Goal: Task Accomplishment & Management: Manage account settings

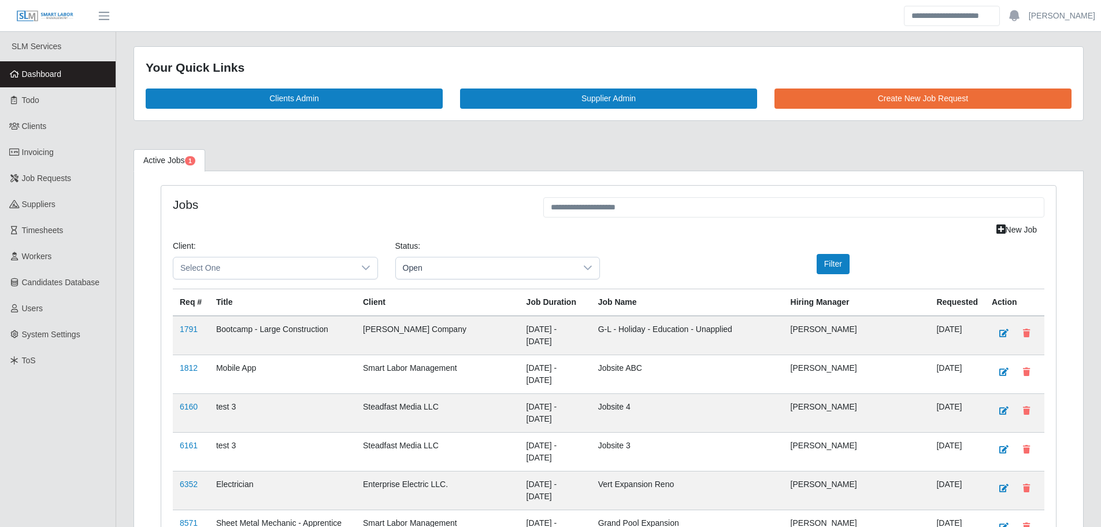
click at [53, 73] on span "Dashboard" at bounding box center [42, 73] width 40 height 9
click at [26, 74] on span "Dashboard" at bounding box center [42, 73] width 40 height 9
click at [70, 79] on link "Dashboard" at bounding box center [58, 74] width 116 height 26
click at [20, 81] on link "Dashboard" at bounding box center [58, 74] width 116 height 26
click at [50, 74] on span "Dashboard" at bounding box center [42, 73] width 40 height 9
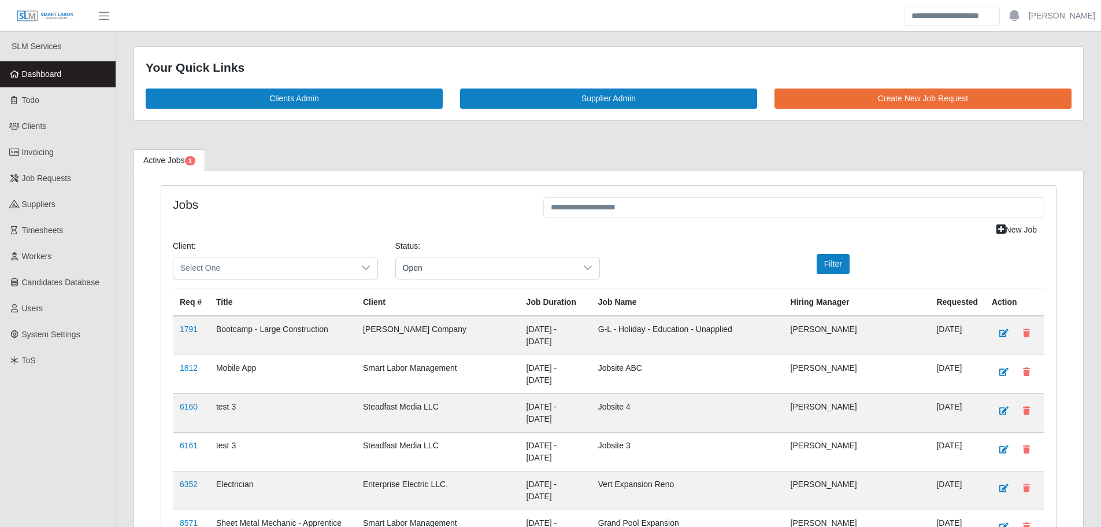
click at [98, 77] on link "Dashboard" at bounding box center [58, 74] width 116 height 26
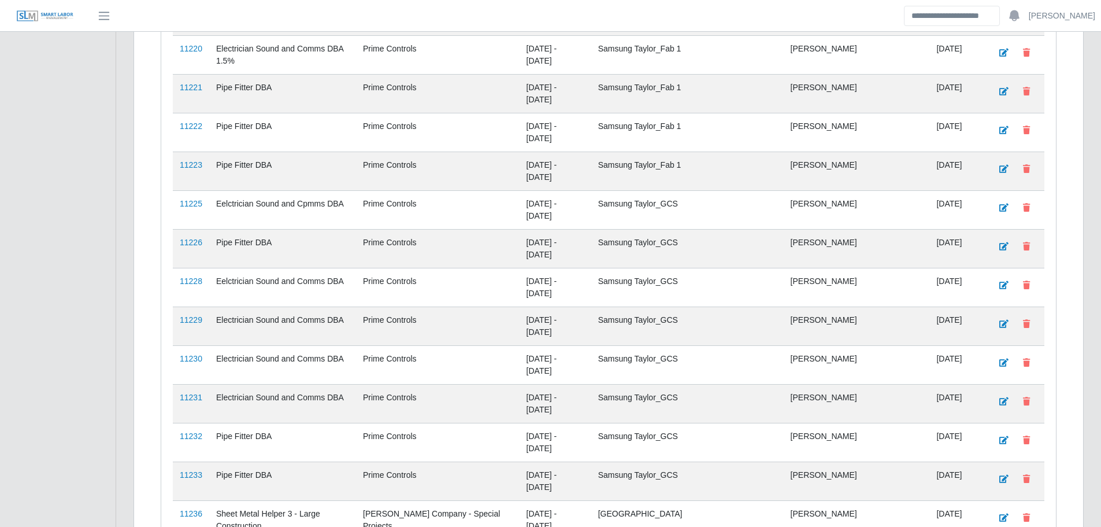
scroll to position [2493, 0]
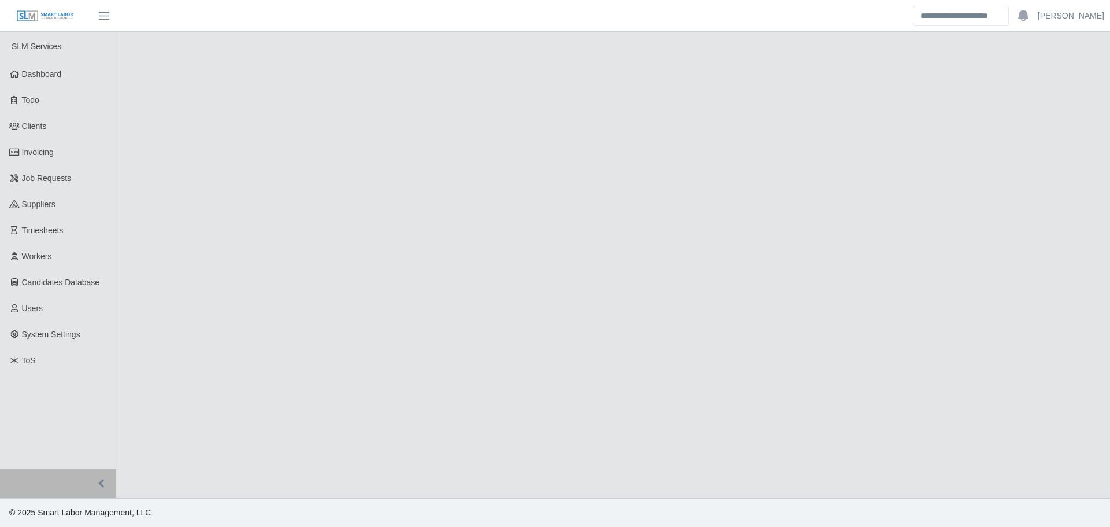
select select "****"
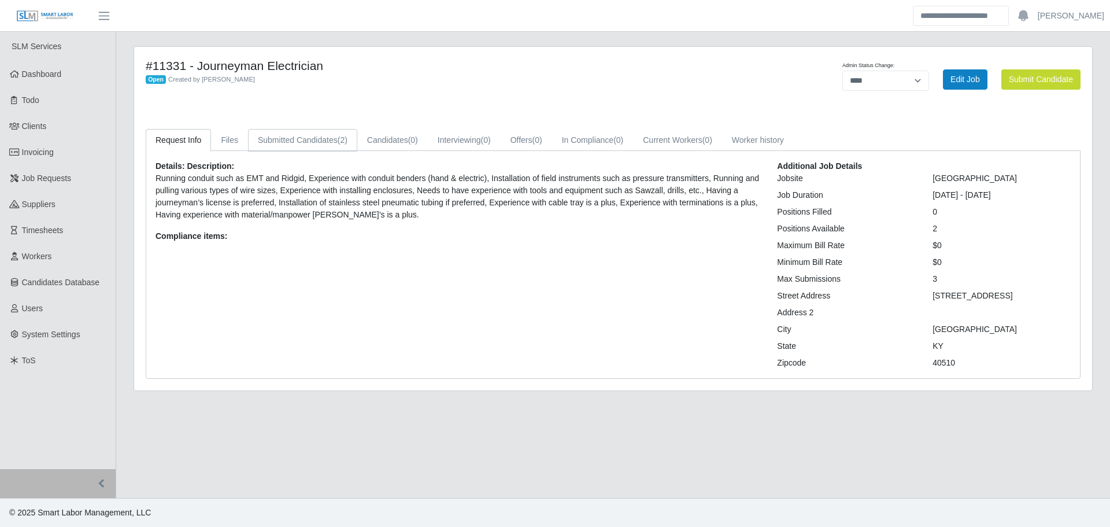
click at [310, 138] on link "Submitted Candidates (2)" at bounding box center [302, 140] width 109 height 23
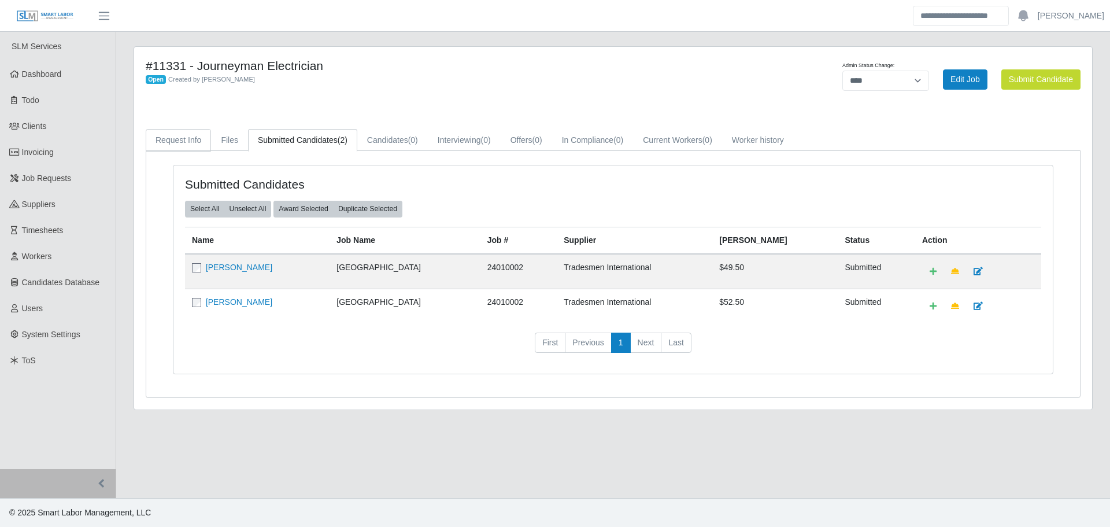
click at [206, 138] on link "Request Info" at bounding box center [178, 140] width 65 height 23
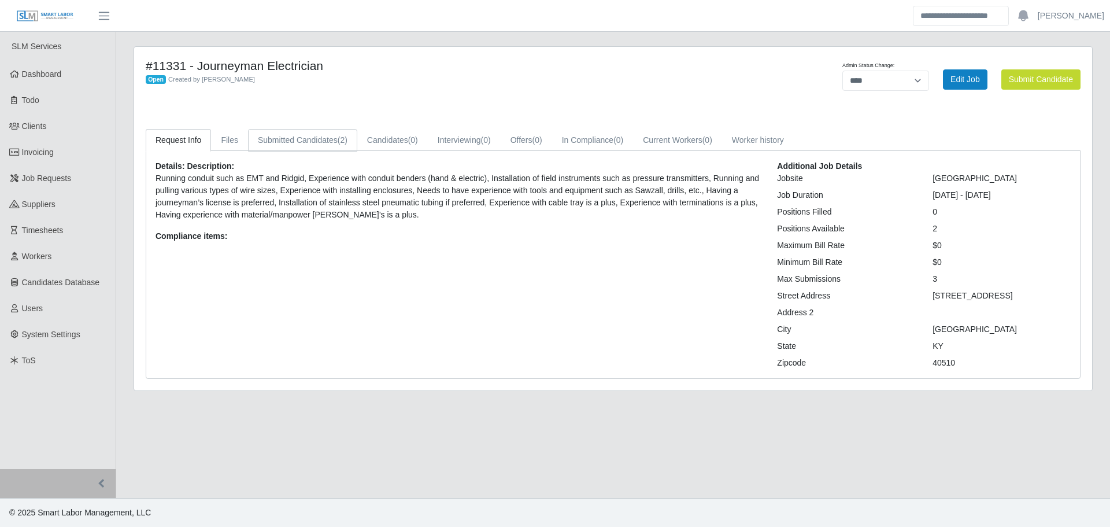
click at [294, 133] on link "Submitted Candidates (2)" at bounding box center [302, 140] width 109 height 23
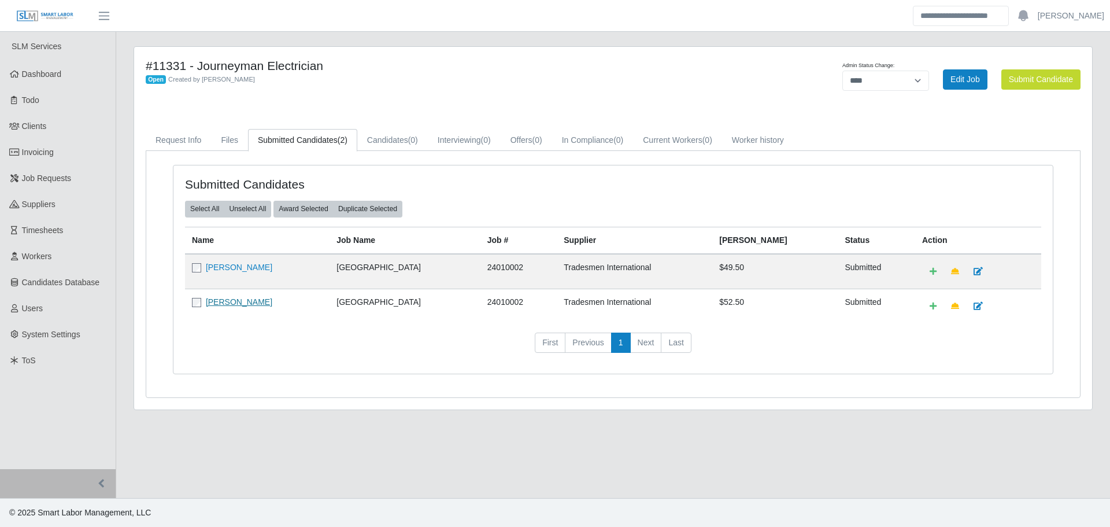
click at [245, 301] on link "David Pearson" at bounding box center [239, 301] width 66 height 9
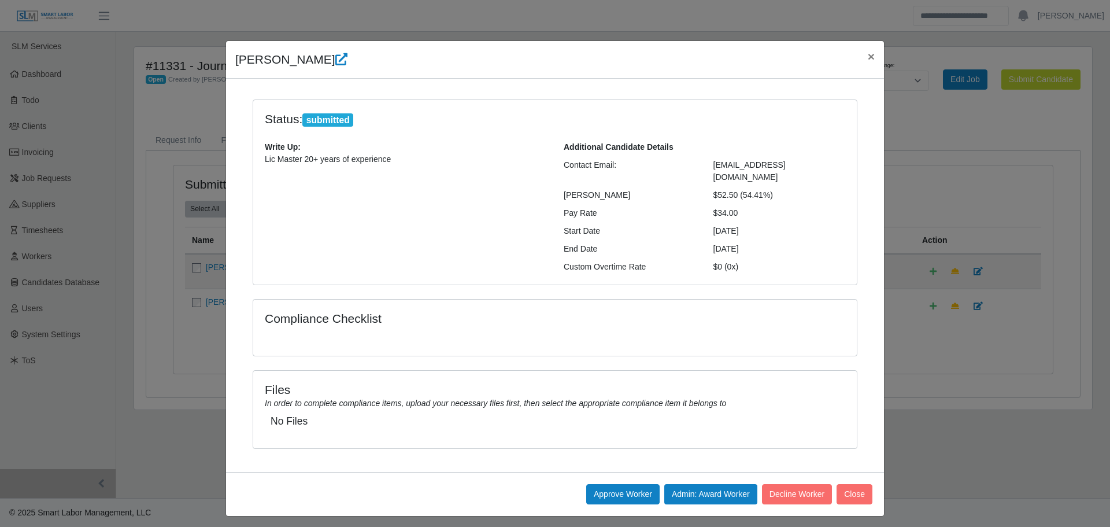
click at [914, 163] on div "David Pearson × Status: submitted Write Up: Lic Master 20+ years of experience …" at bounding box center [555, 263] width 1110 height 527
click at [865, 54] on button "×" at bounding box center [870, 56] width 25 height 31
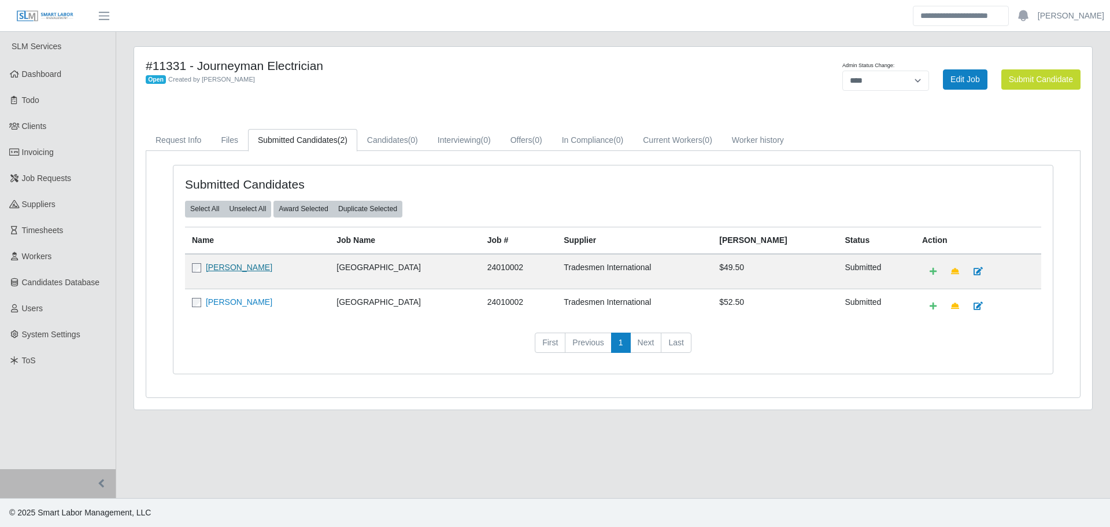
click at [221, 264] on link "aaron ramey" at bounding box center [239, 266] width 66 height 9
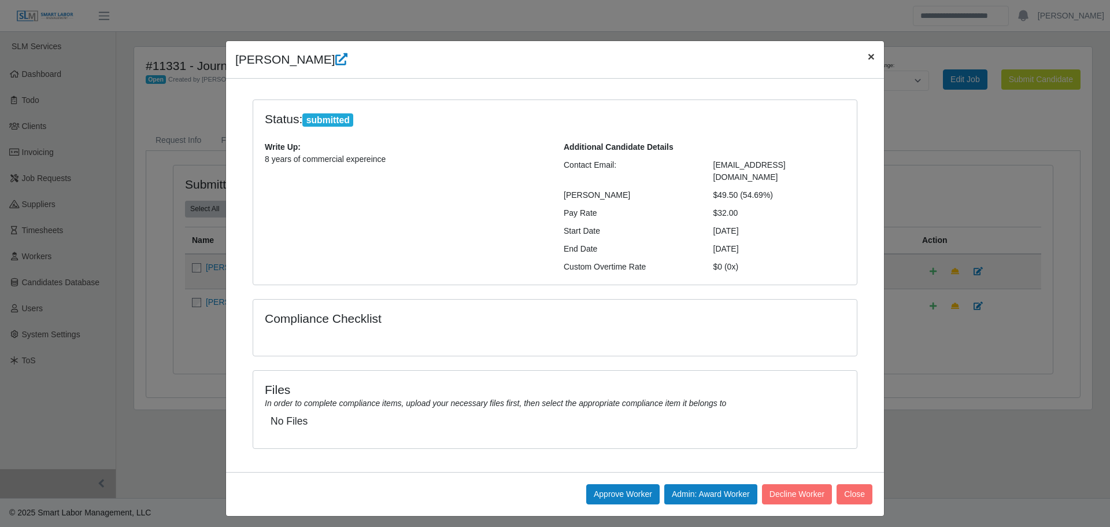
click at [872, 60] on span "×" at bounding box center [871, 56] width 7 height 13
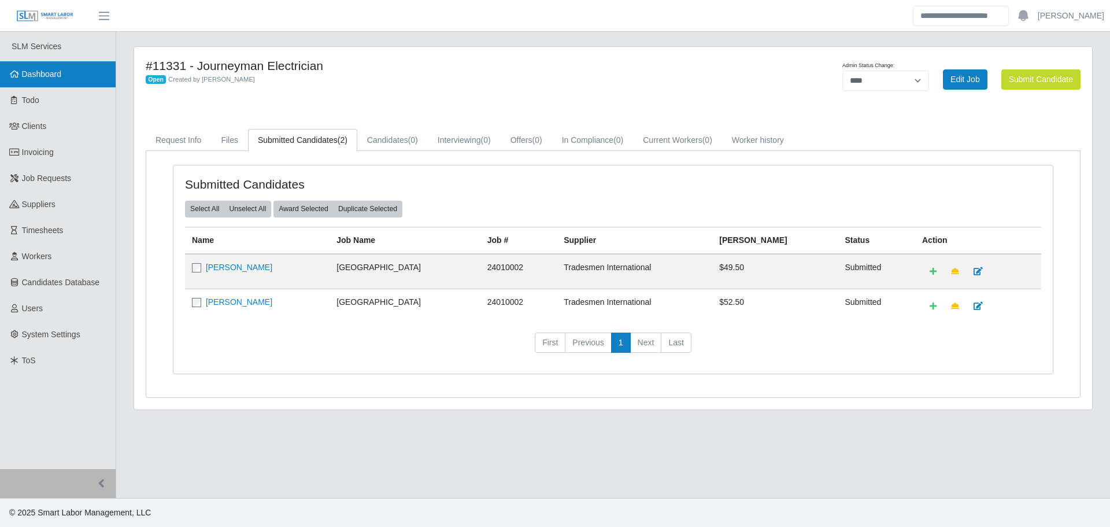
click at [77, 84] on link "Dashboard" at bounding box center [58, 74] width 116 height 26
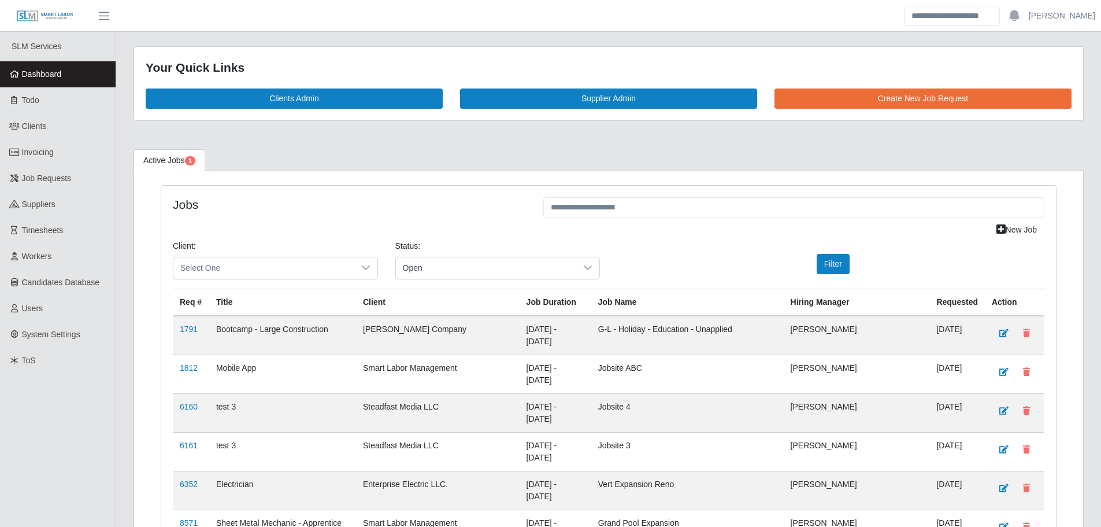
click at [77, 73] on link "Dashboard" at bounding box center [58, 74] width 116 height 26
click at [51, 80] on link "Dashboard" at bounding box center [58, 74] width 116 height 26
click at [56, 76] on span "Dashboard" at bounding box center [42, 73] width 40 height 9
click at [68, 65] on link "Dashboard" at bounding box center [58, 74] width 116 height 26
click at [28, 80] on link "Dashboard" at bounding box center [58, 74] width 116 height 26
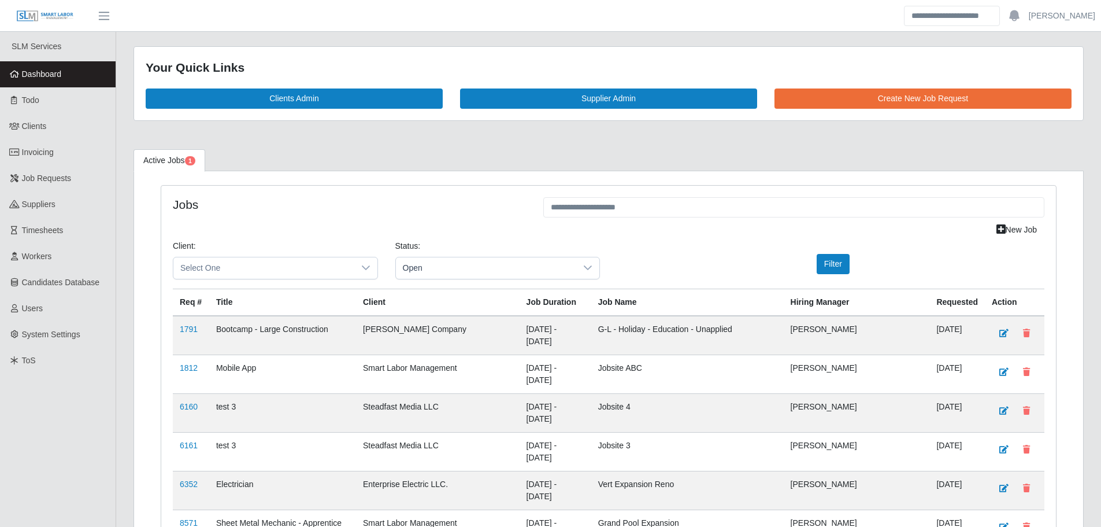
click at [34, 67] on link "Dashboard" at bounding box center [58, 74] width 116 height 26
click at [79, 79] on link "Dashboard" at bounding box center [58, 74] width 116 height 26
click at [75, 75] on link "Dashboard" at bounding box center [58, 74] width 116 height 26
click at [86, 71] on link "Dashboard" at bounding box center [58, 74] width 116 height 26
click at [61, 66] on link "Dashboard" at bounding box center [58, 74] width 116 height 26
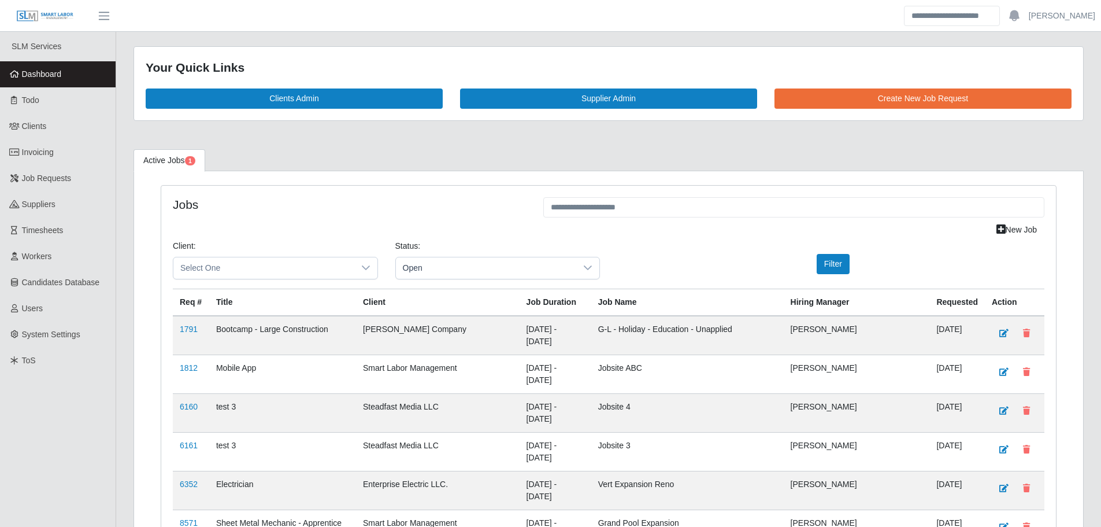
click at [74, 76] on link "Dashboard" at bounding box center [58, 74] width 116 height 26
click at [49, 74] on span "Dashboard" at bounding box center [42, 73] width 40 height 9
click at [70, 78] on link "Dashboard" at bounding box center [58, 74] width 116 height 26
click at [90, 77] on link "Dashboard" at bounding box center [58, 74] width 116 height 26
click at [86, 82] on link "Dashboard" at bounding box center [58, 74] width 116 height 26
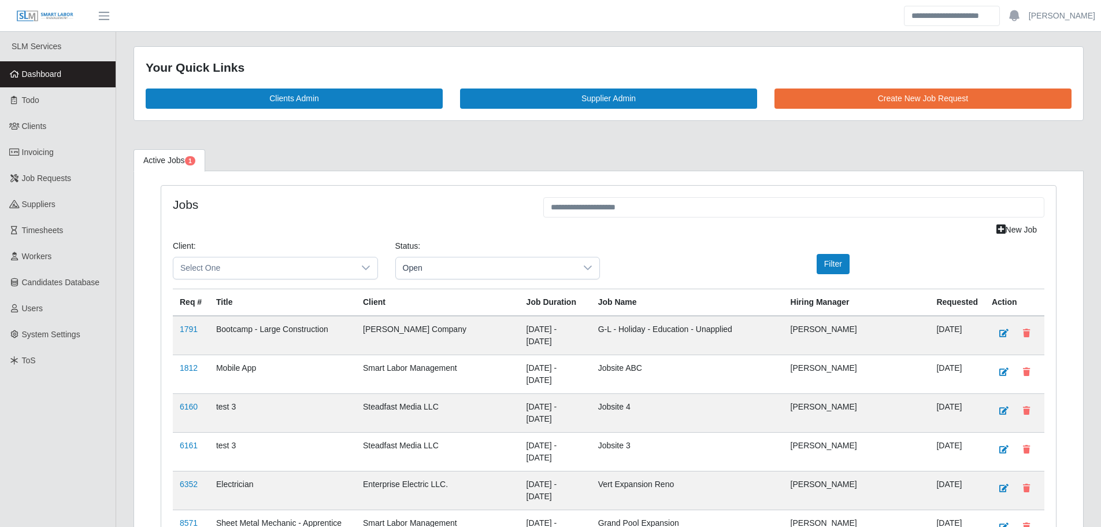
click at [52, 75] on span "Dashboard" at bounding box center [42, 73] width 40 height 9
click at [50, 81] on link "Dashboard" at bounding box center [58, 74] width 116 height 26
click at [83, 75] on link "Dashboard" at bounding box center [58, 74] width 116 height 26
click at [59, 73] on span "Dashboard" at bounding box center [42, 73] width 40 height 9
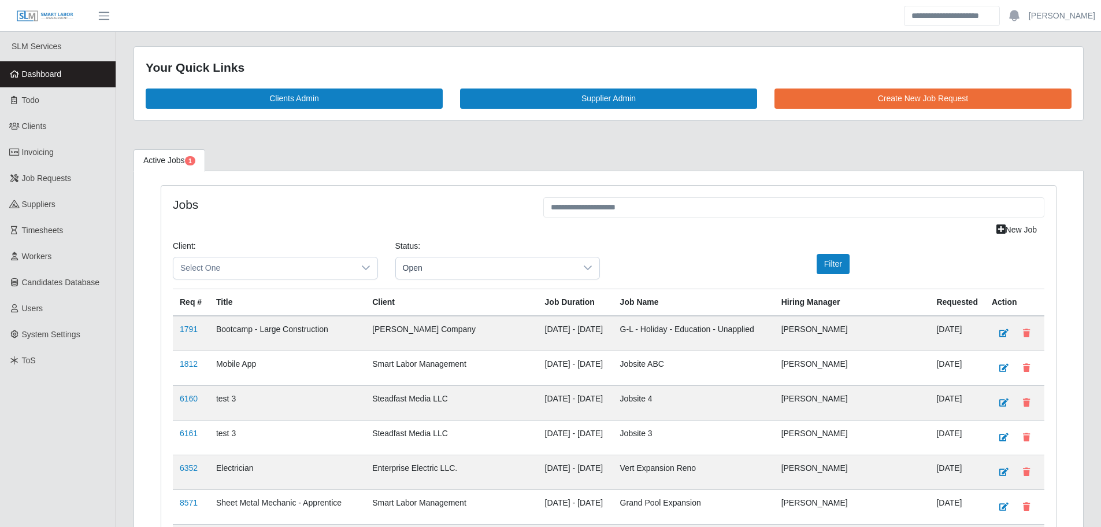
click at [30, 71] on span "Dashboard" at bounding box center [42, 73] width 40 height 9
click at [42, 74] on span "Dashboard" at bounding box center [42, 73] width 40 height 9
